Goal: Find specific page/section: Find specific page/section

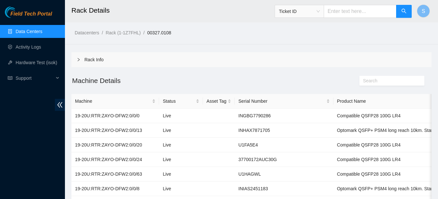
click at [19, 20] on link "Field Tech Portal" at bounding box center [28, 16] width 47 height 8
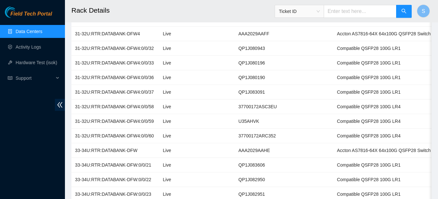
scroll to position [257, 0]
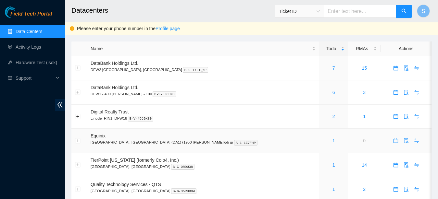
click at [332, 138] on link "1" at bounding box center [333, 140] width 3 height 5
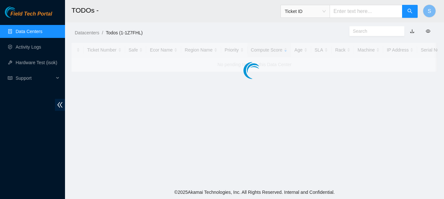
drag, startPoint x: 295, startPoint y: 138, endPoint x: 142, endPoint y: 106, distance: 157.0
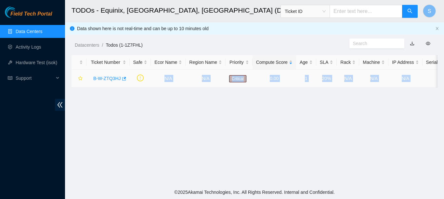
click at [101, 76] on link "B-W-ZTQ3HJ" at bounding box center [107, 78] width 28 height 5
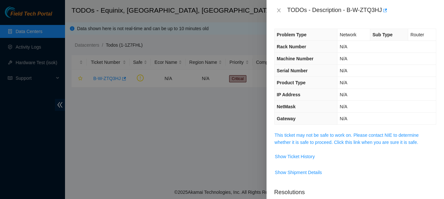
click at [167, 136] on div at bounding box center [222, 99] width 444 height 199
click at [281, 155] on span "Show Ticket History" at bounding box center [295, 156] width 40 height 7
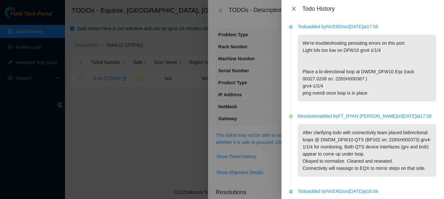
click at [294, 7] on icon "close" at bounding box center [294, 9] width 4 height 4
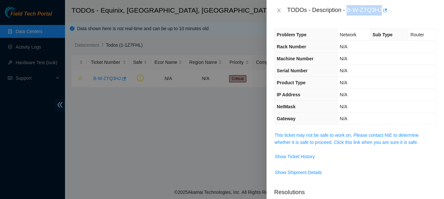
drag, startPoint x: 378, startPoint y: 9, endPoint x: 345, endPoint y: 11, distance: 33.2
click at [345, 11] on div "TODOs - Description - B-W-ZTQ3HJ" at bounding box center [361, 10] width 149 height 10
copy div "B-W-ZTQ3HJ"
